Goal: Transaction & Acquisition: Book appointment/travel/reservation

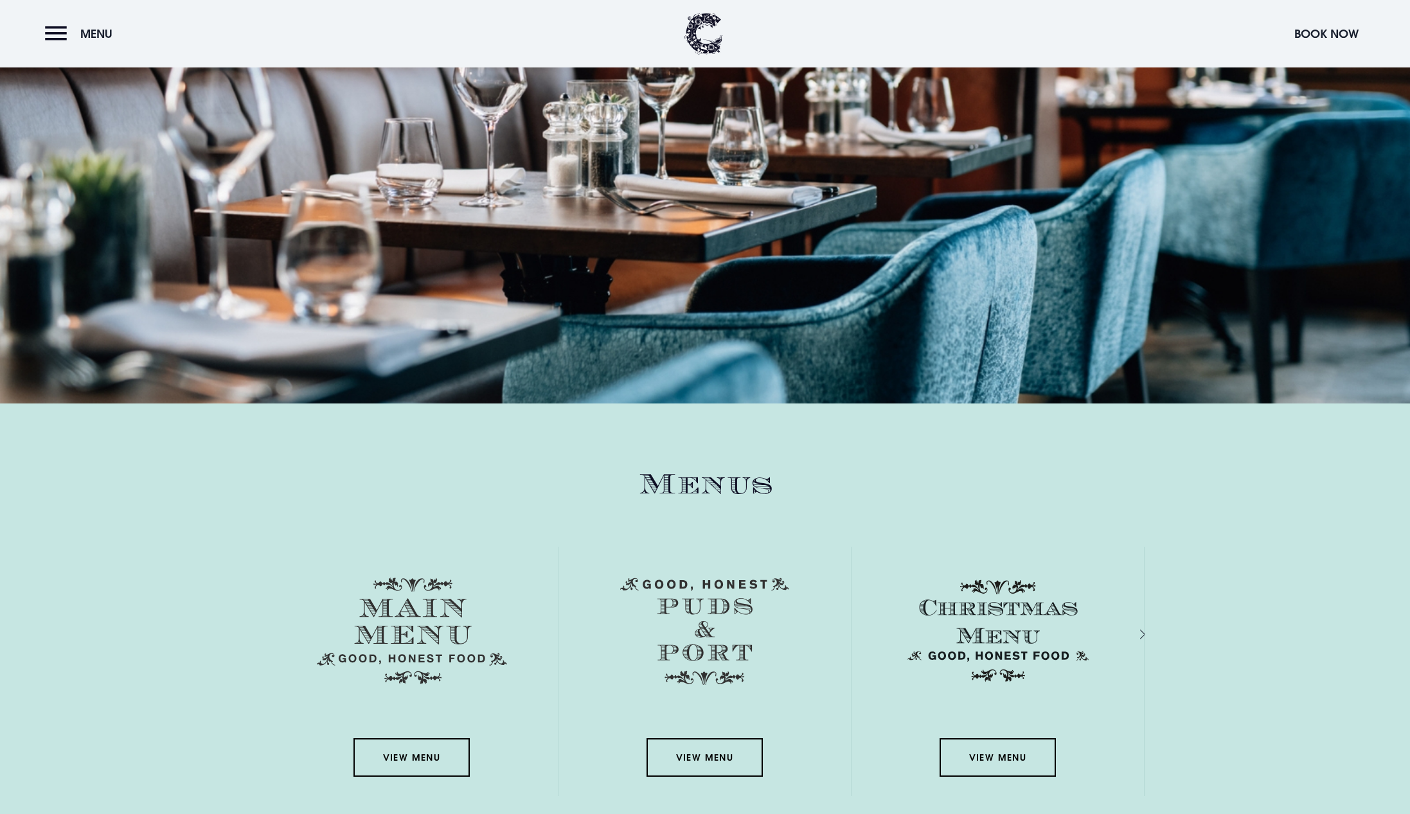
scroll to position [1644, 0]
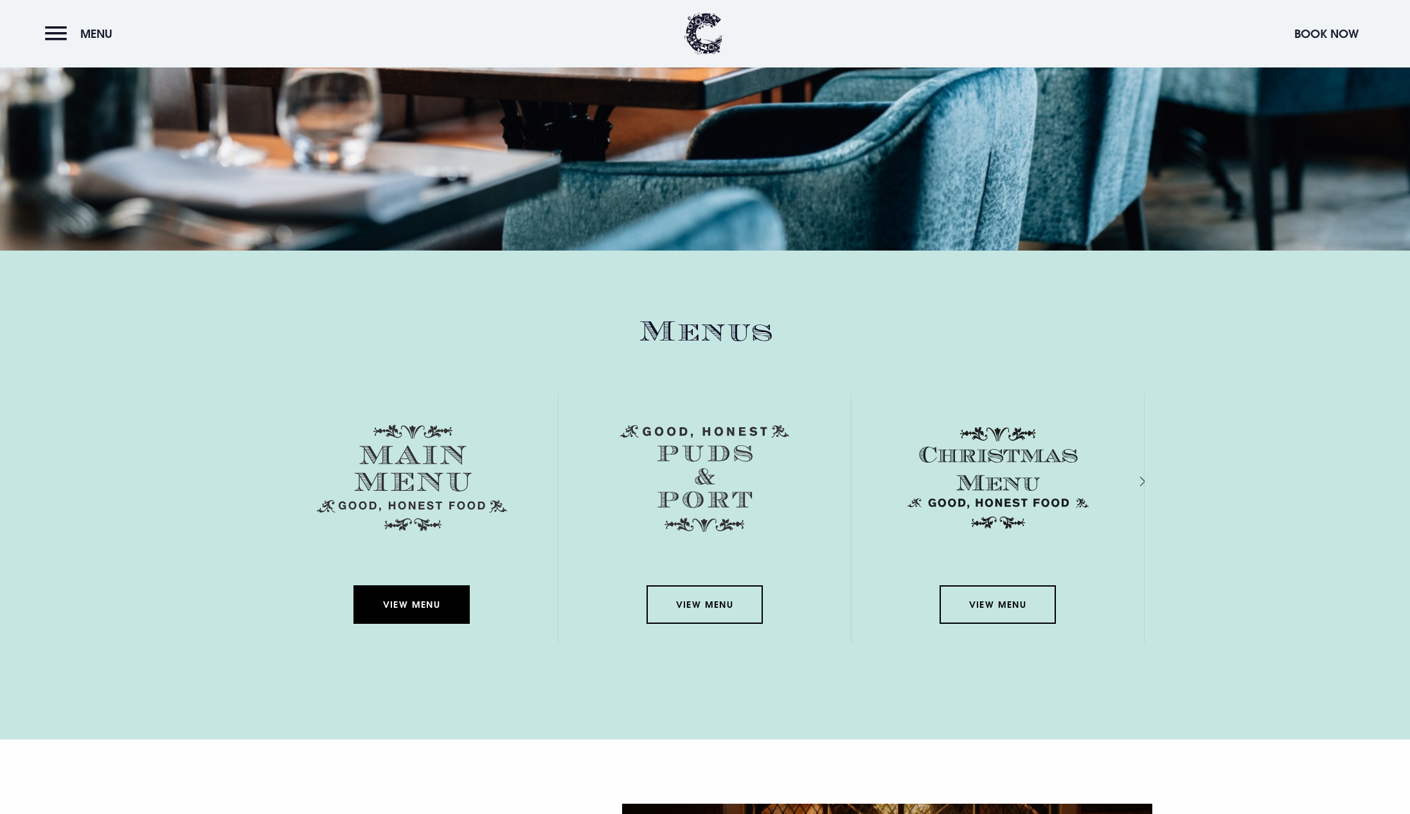
click at [418, 605] on link "View Menu" at bounding box center [411, 604] width 116 height 39
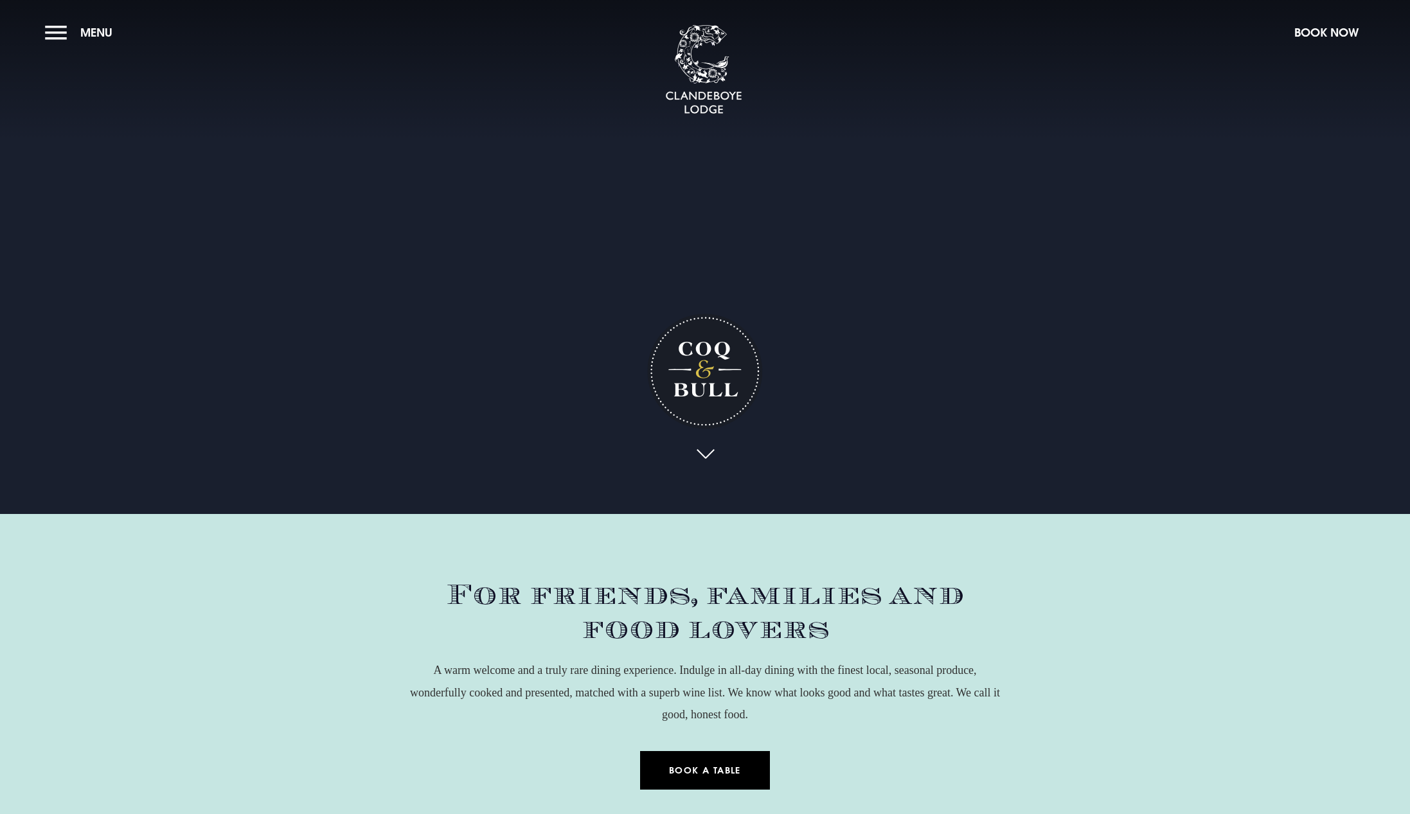
click at [700, 768] on link "Book a Table" at bounding box center [705, 770] width 130 height 39
click at [714, 772] on link "Book a Table" at bounding box center [705, 770] width 130 height 39
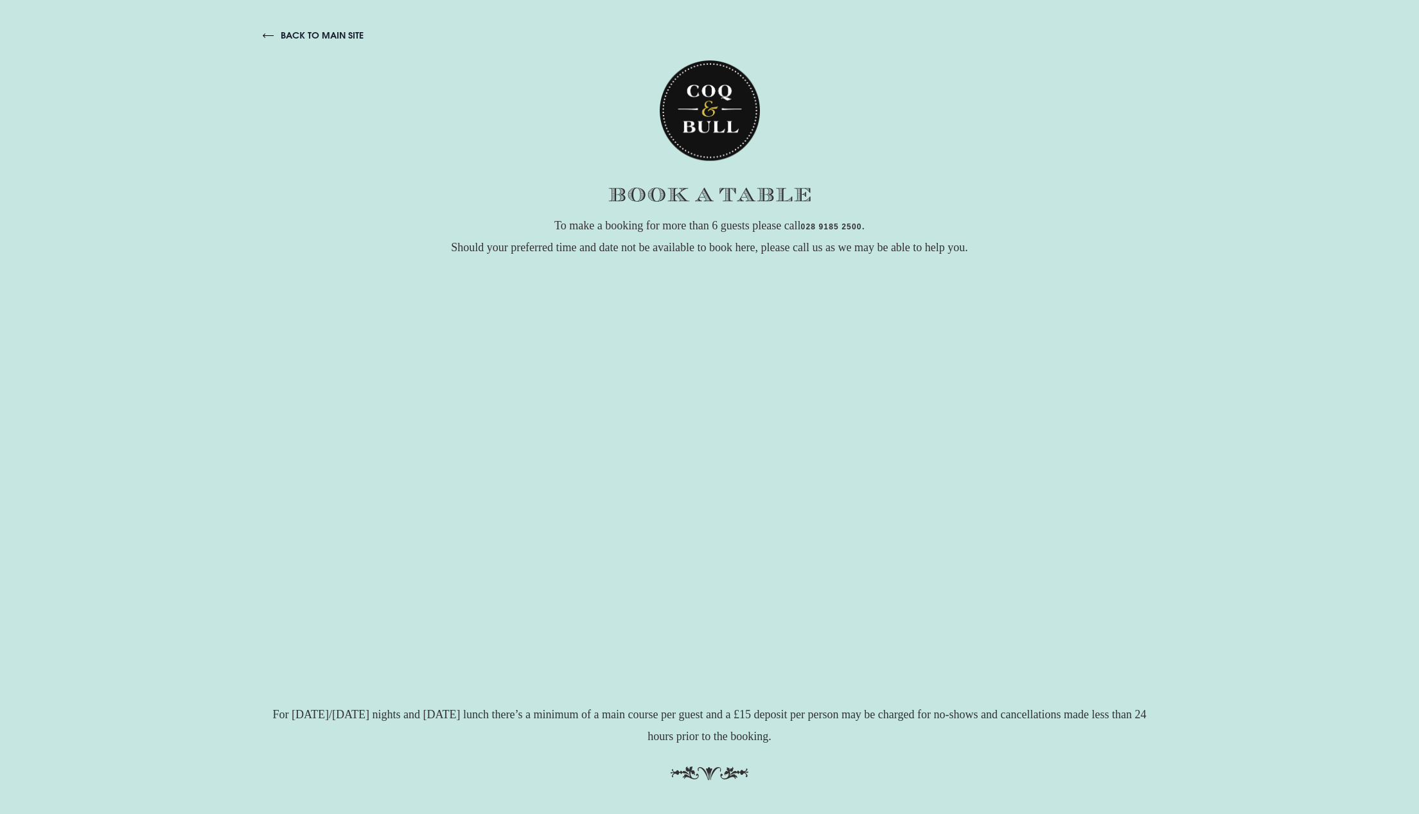
checkbox input "true"
